Goal: Information Seeking & Learning: Learn about a topic

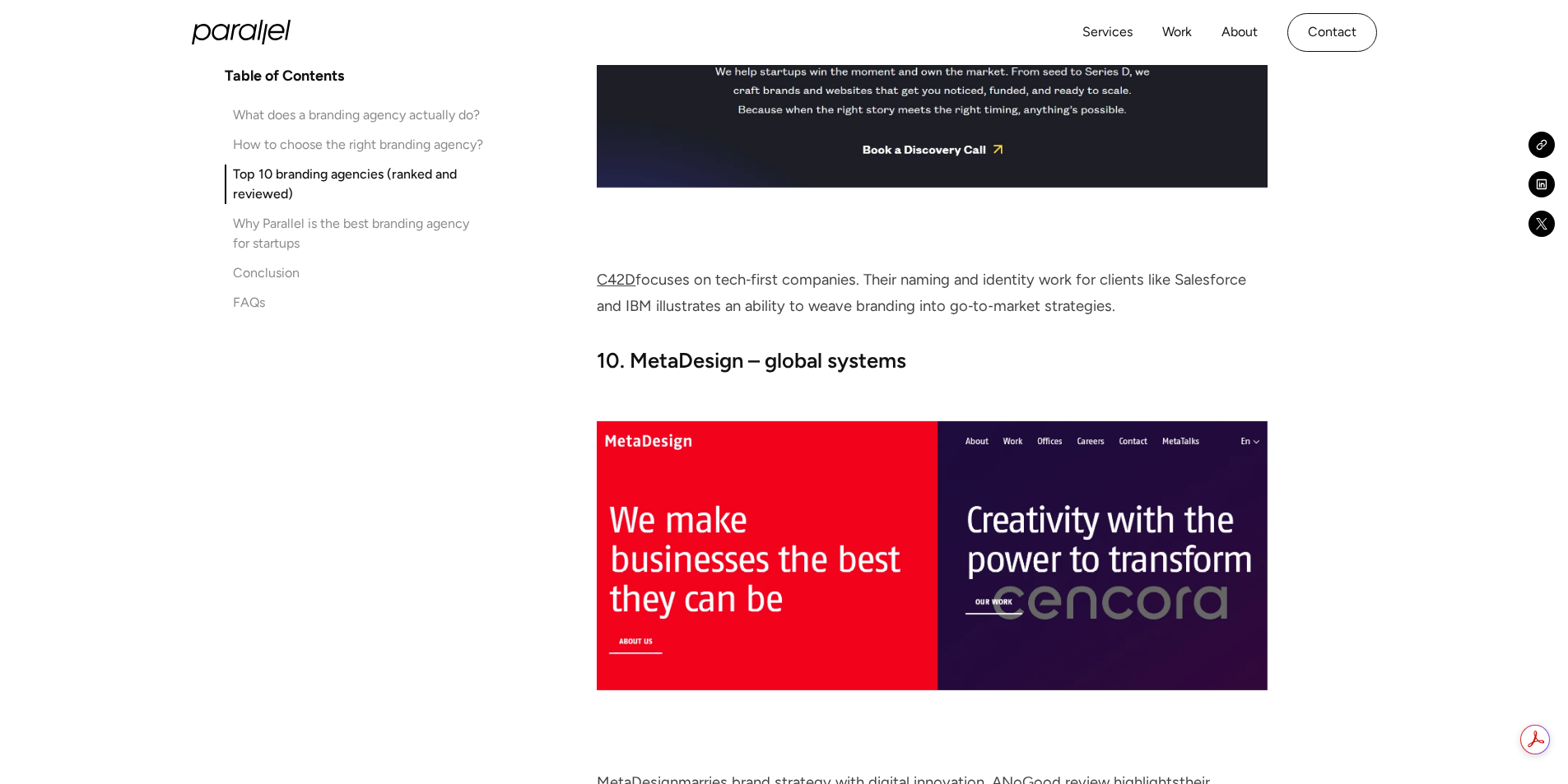
click at [701, 348] on strong "10. MetaDesign – global systems" at bounding box center [751, 360] width 309 height 24
click at [674, 503] on img at bounding box center [931, 555] width 670 height 269
click at [624, 773] on link "MetaDesign" at bounding box center [637, 782] width 81 height 18
click at [626, 773] on link "MetaDesign" at bounding box center [637, 782] width 81 height 18
click at [628, 773] on link "MetaDesign" at bounding box center [637, 782] width 81 height 18
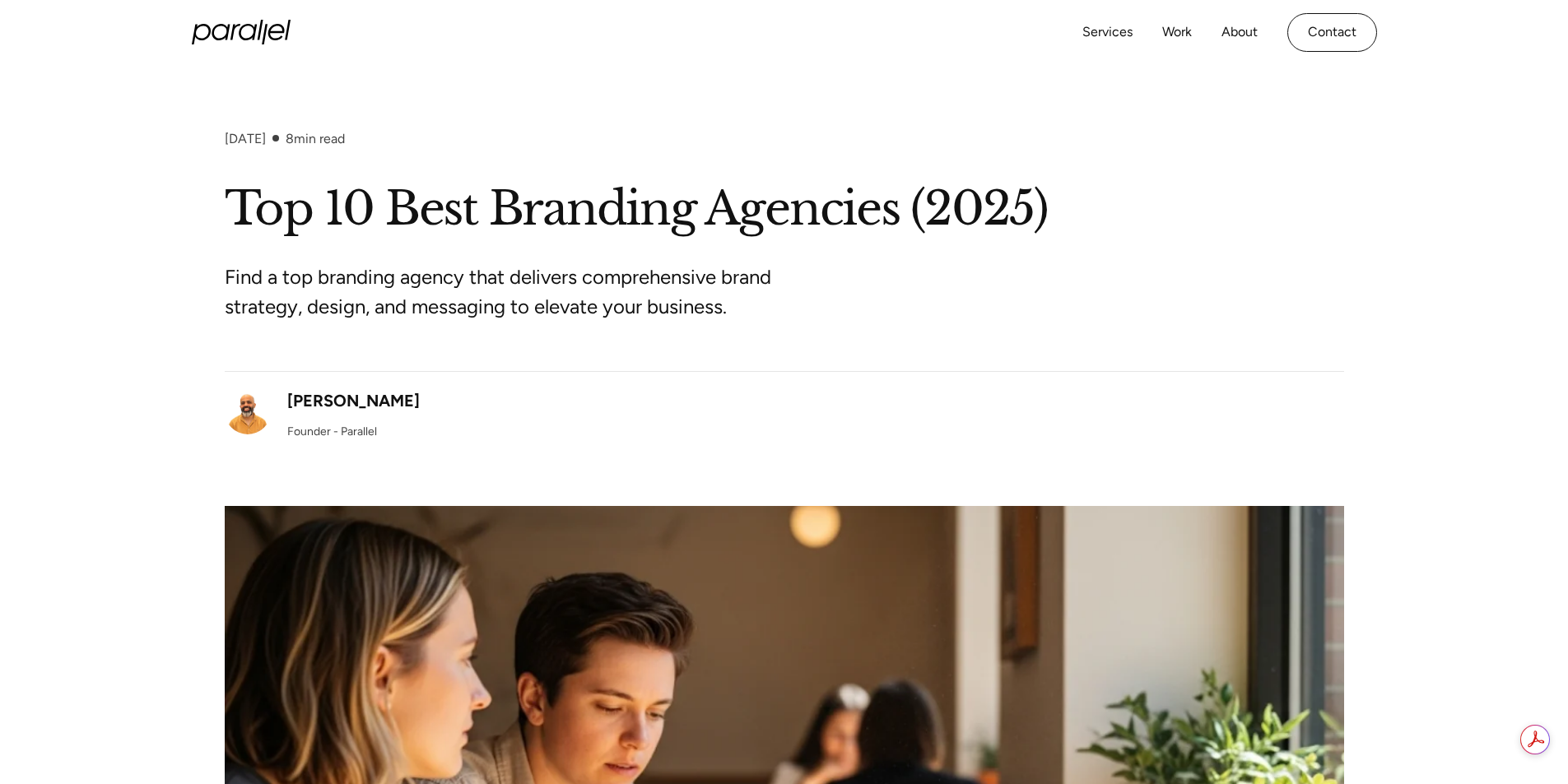
click at [258, 741] on img at bounding box center [784, 785] width 1119 height 560
